Goal: Transaction & Acquisition: Register for event/course

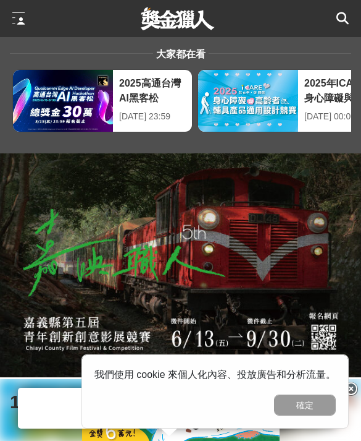
click at [310, 141] on div "大家都在看 2025高通台灣AI黑客松 [DATE] 23:59 [DATE]ICARE身心障礙與高齡者輔具產品通用設計競賽 [DATE] 00:00 故宮百…" at bounding box center [180, 95] width 361 height 116
click at [303, 234] on img at bounding box center [180, 265] width 361 height 224
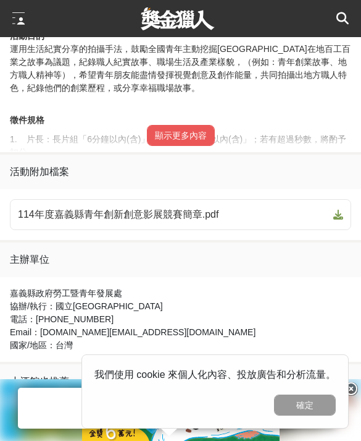
scroll to position [711, 0]
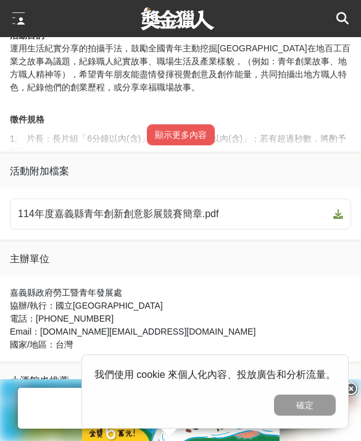
click at [176, 139] on button "顯示更多內容" at bounding box center [181, 134] width 68 height 21
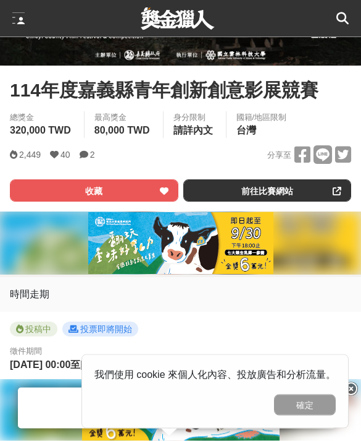
scroll to position [297, 0]
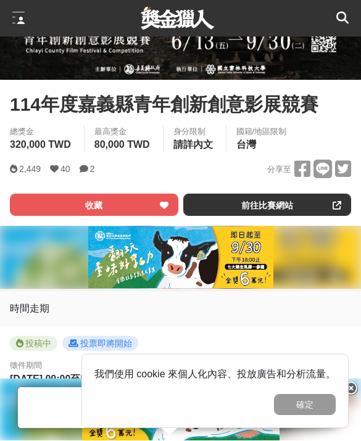
click at [311, 207] on link "前往比賽網站" at bounding box center [267, 205] width 169 height 22
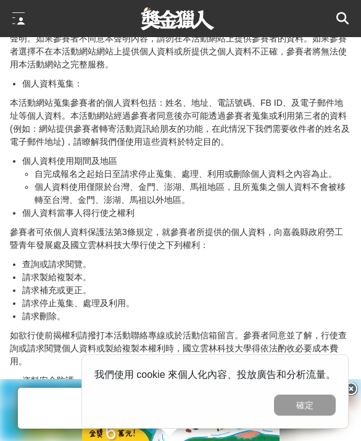
scroll to position [3126, 0]
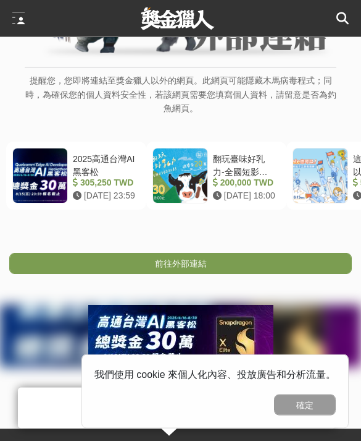
scroll to position [170, 0]
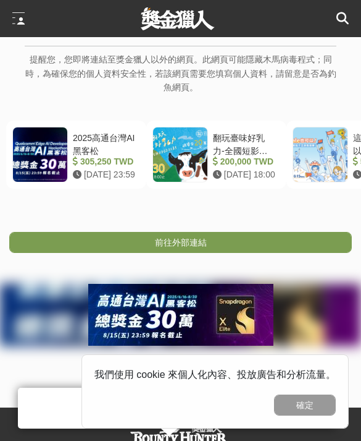
click at [92, 239] on link "前往外部連結" at bounding box center [180, 242] width 343 height 21
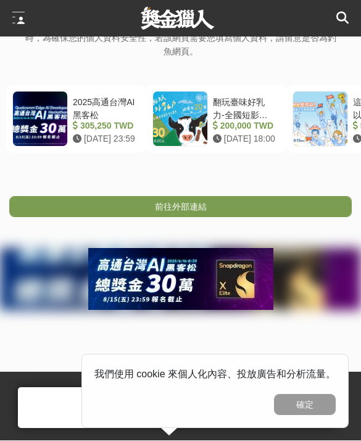
scroll to position [209, 0]
